Goal: Task Accomplishment & Management: Use online tool/utility

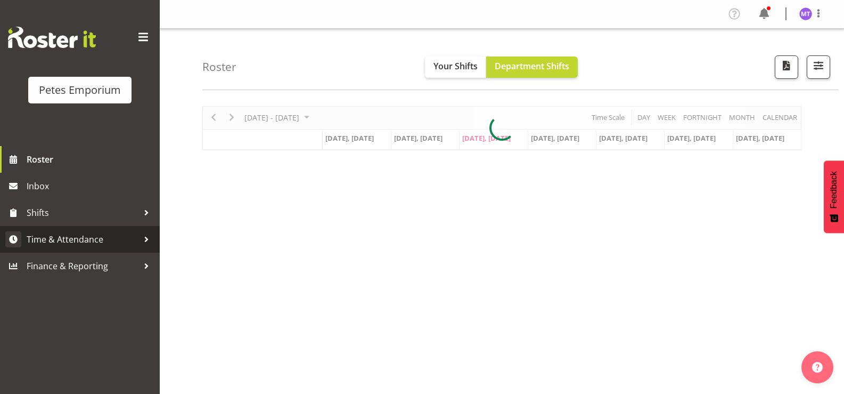
click at [101, 239] on span "Time & Attendance" at bounding box center [83, 239] width 112 height 16
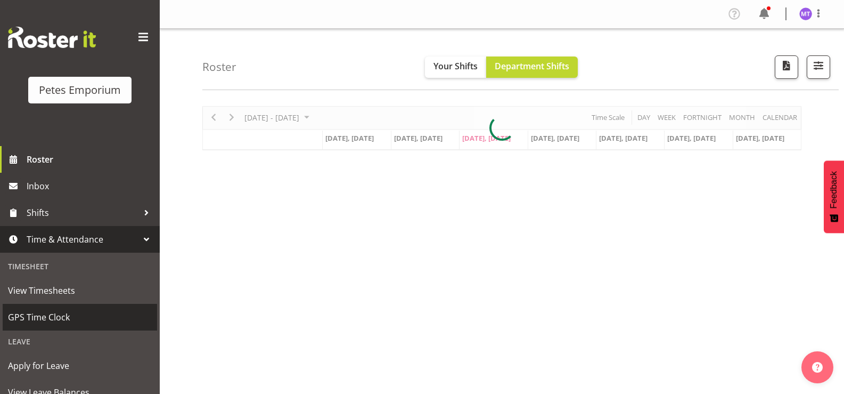
click at [62, 308] on link "GPS Time Clock" at bounding box center [80, 317] width 154 height 27
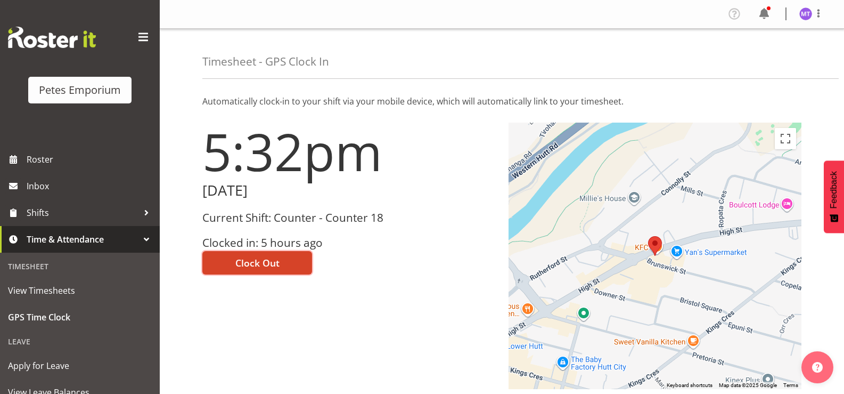
click at [275, 261] on span "Clock Out" at bounding box center [257, 263] width 44 height 14
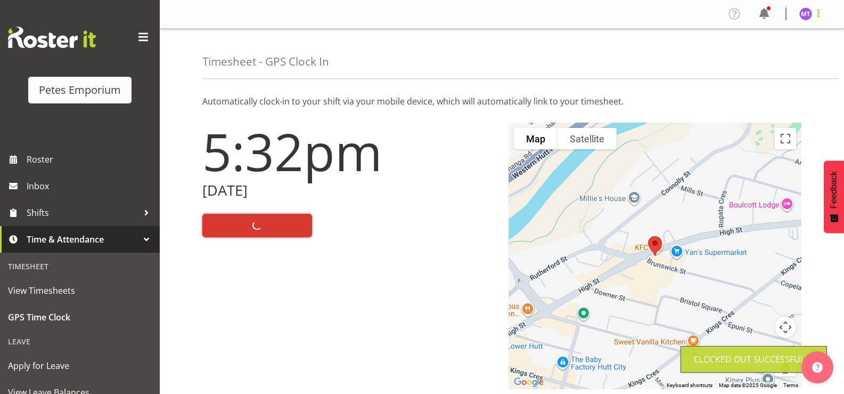
click at [825, 19] on span at bounding box center [818, 13] width 13 height 13
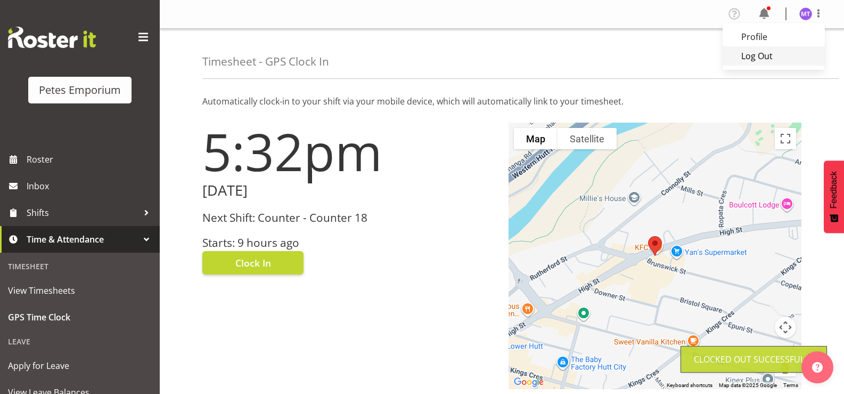
click at [786, 60] on link "Log Out" at bounding box center [774, 55] width 102 height 19
